Goal: Obtain resource: Download file/media

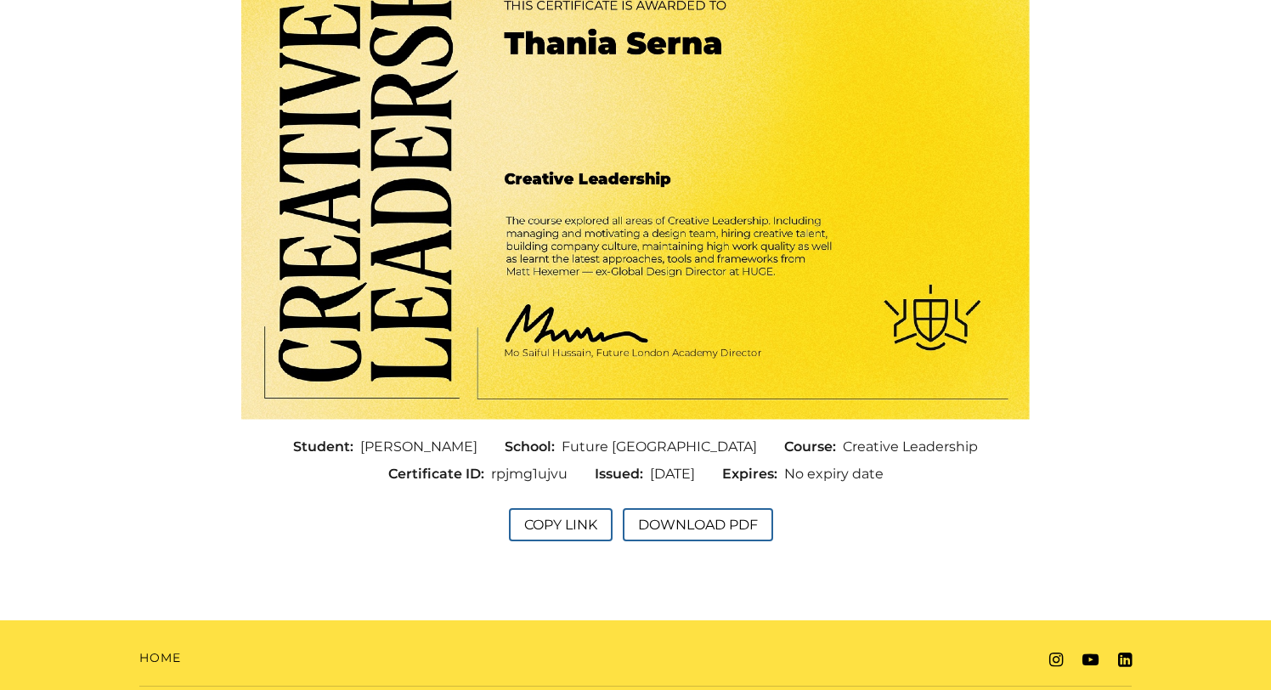
scroll to position [294, 0]
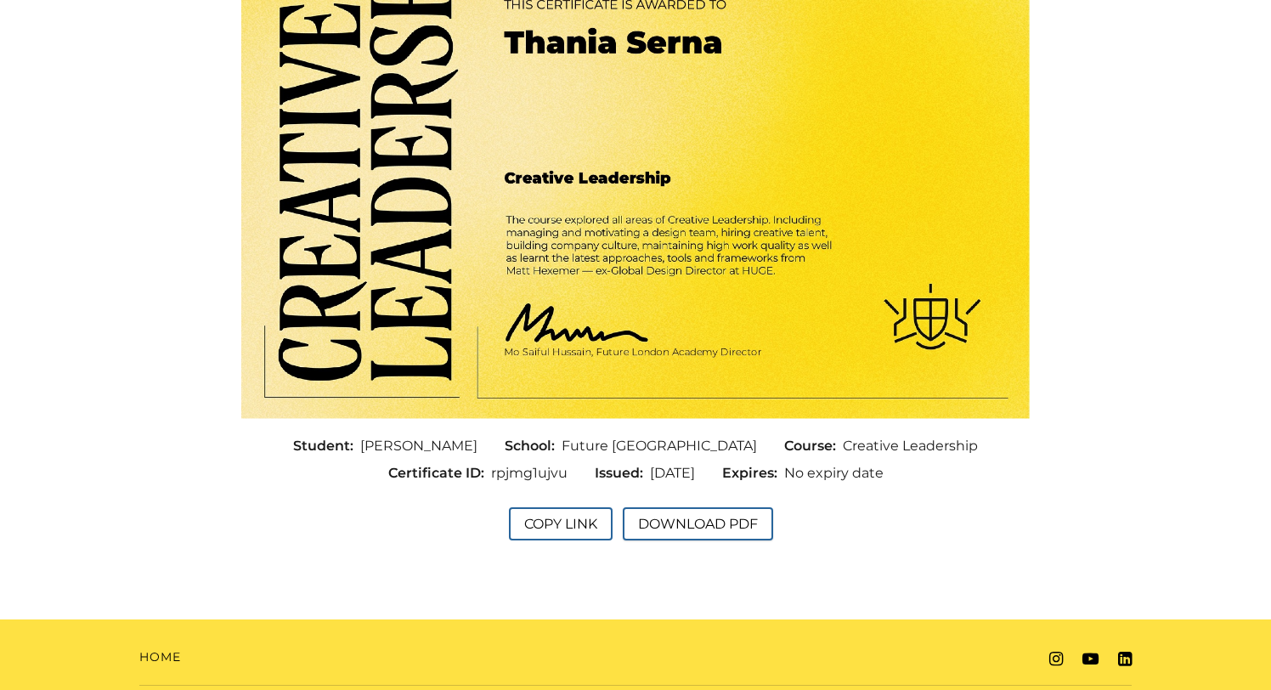
click at [666, 517] on button "Download PDF" at bounding box center [698, 523] width 150 height 33
click at [546, 522] on button "Copy Link" at bounding box center [561, 523] width 104 height 33
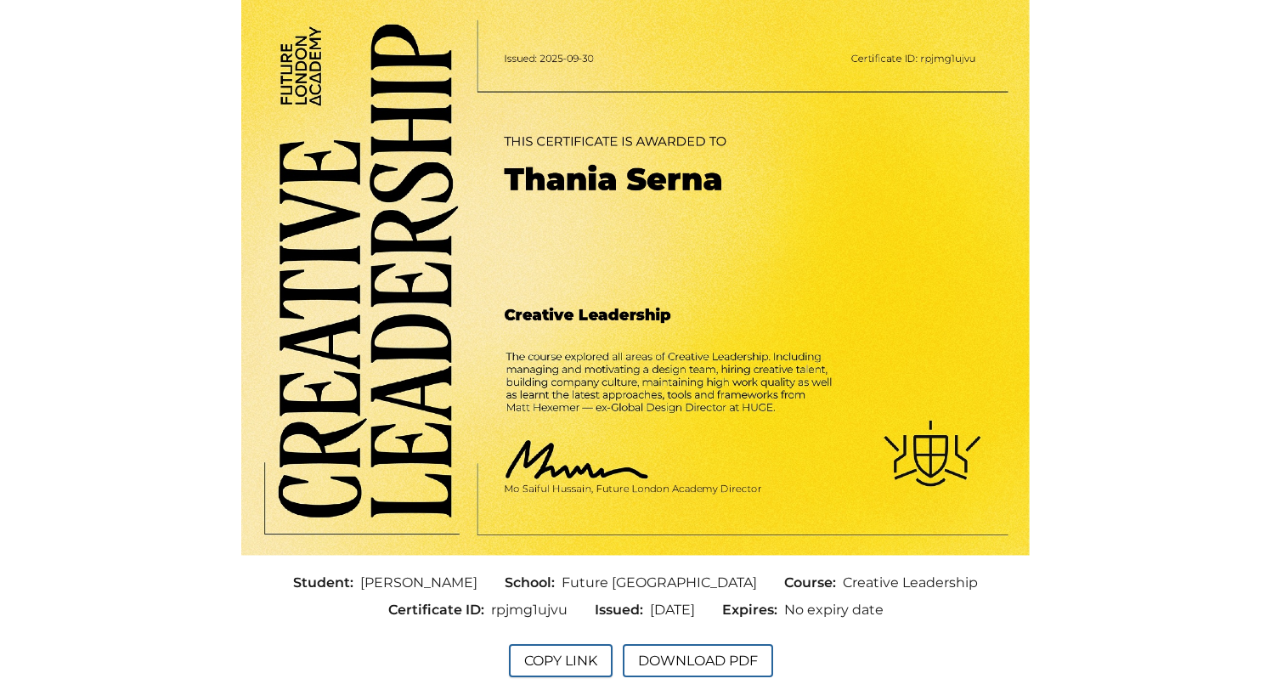
scroll to position [155, 0]
